Goal: Task Accomplishment & Management: Manage account settings

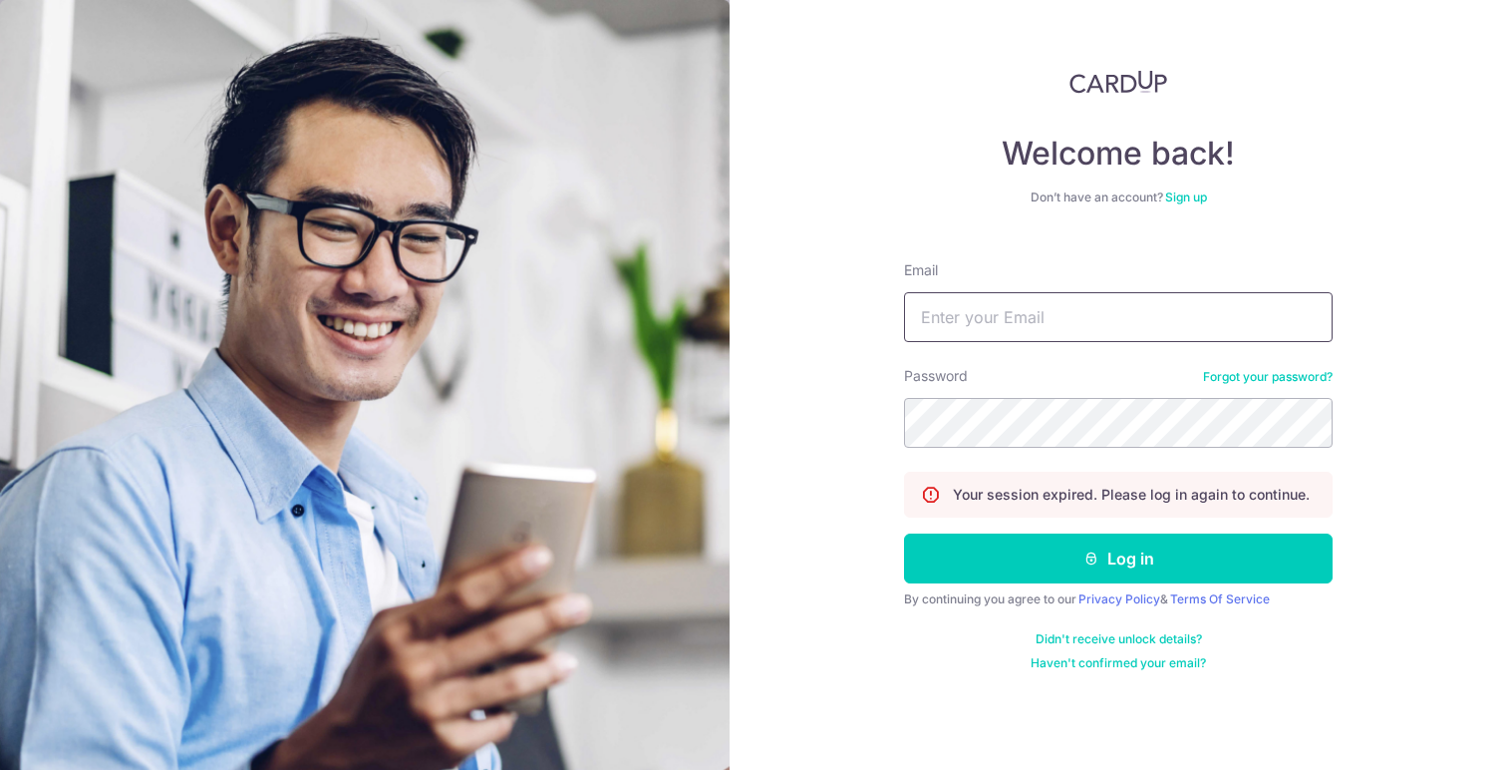
type input "[EMAIL_ADDRESS][DOMAIN_NAME]"
click at [1118, 558] on button "Log in" at bounding box center [1118, 558] width 429 height 50
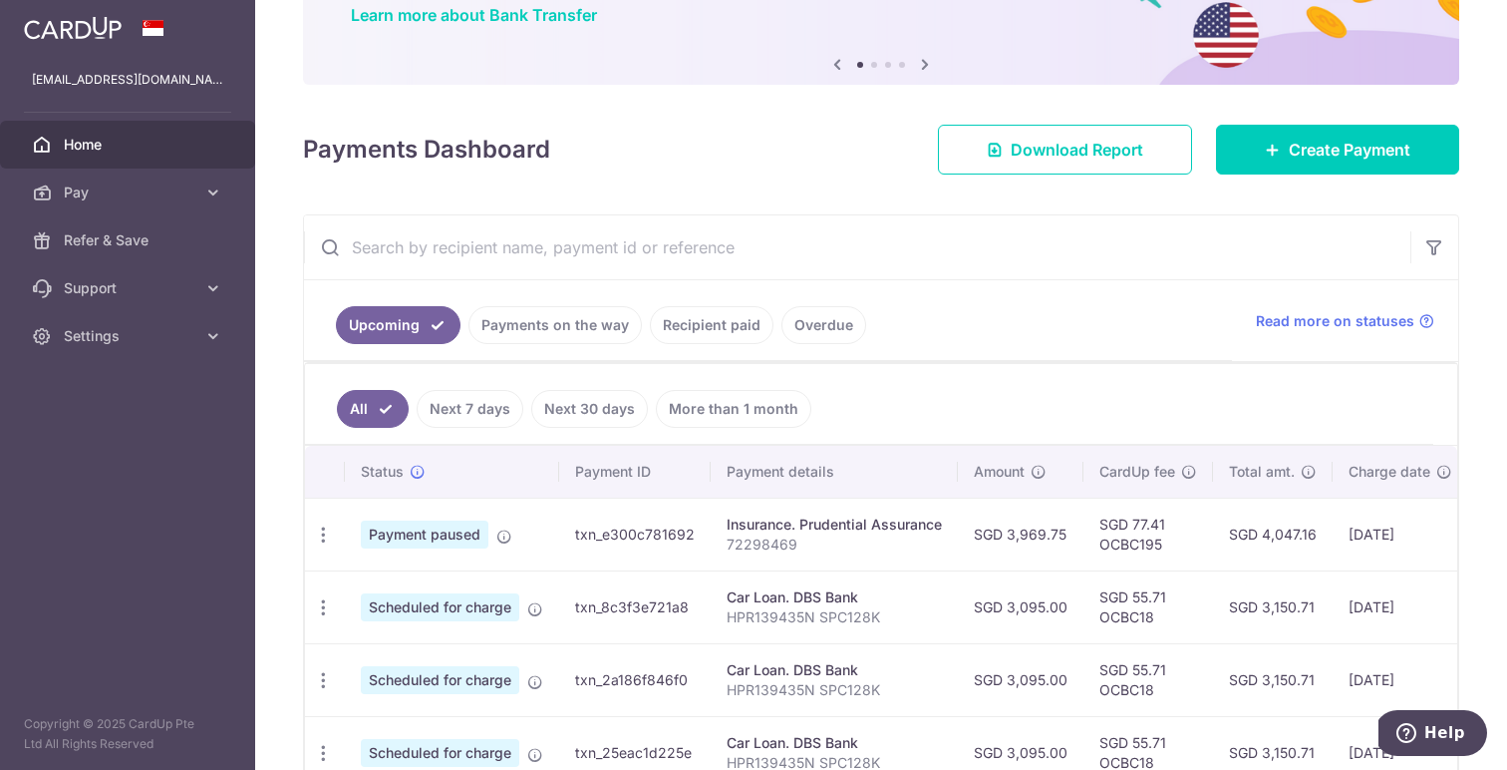
scroll to position [322, 0]
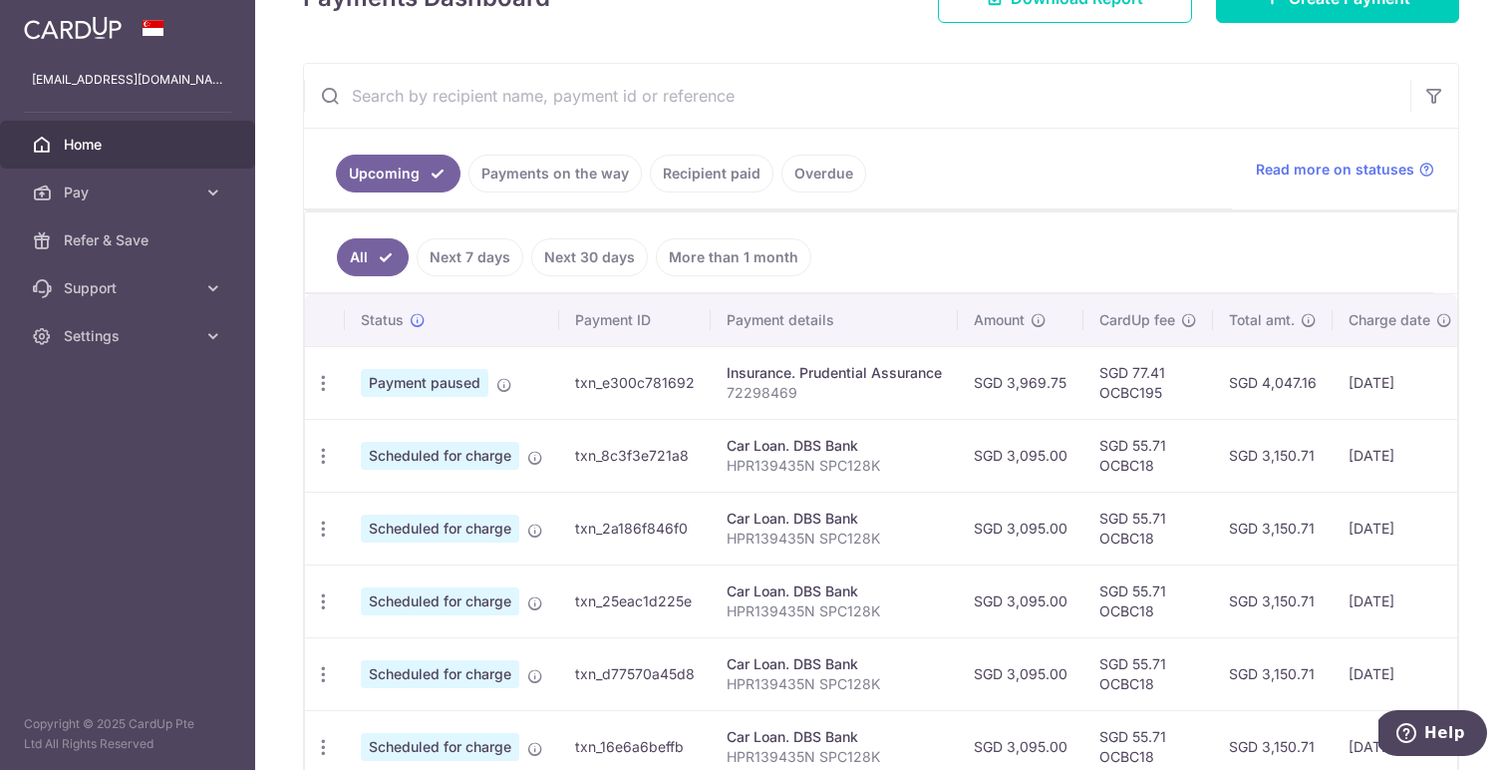
drag, startPoint x: 810, startPoint y: 373, endPoint x: 919, endPoint y: 367, distance: 108.8
click at [919, 367] on div "Insurance. Prudential Assurance" at bounding box center [834, 373] width 215 height 20
